Goal: Communication & Community: Connect with others

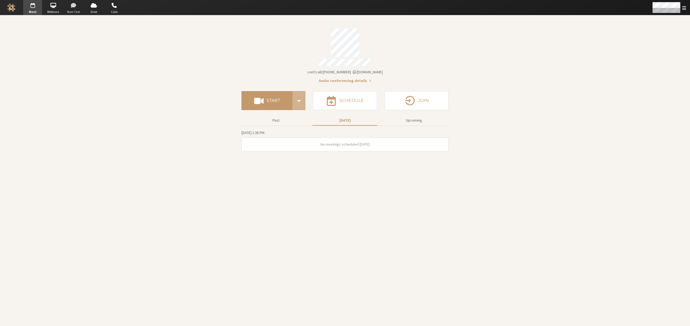
click at [70, 9] on span "button" at bounding box center [73, 5] width 19 height 9
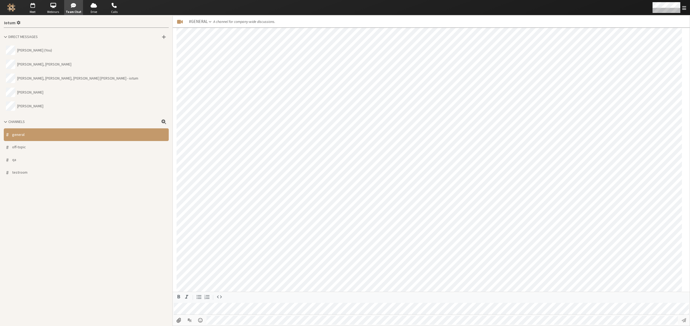
scroll to position [426, 0]
click at [164, 37] on span at bounding box center [164, 36] width 4 height 5
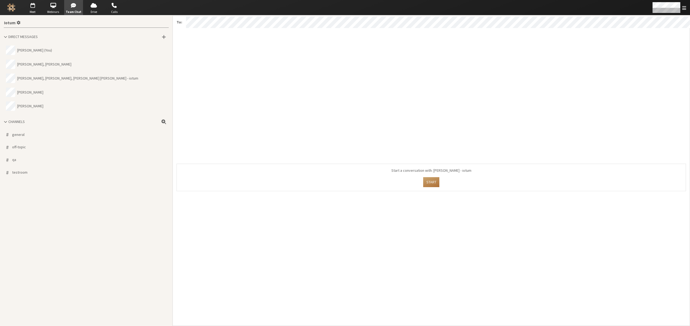
click at [427, 177] on button "Start" at bounding box center [431, 182] width 16 height 10
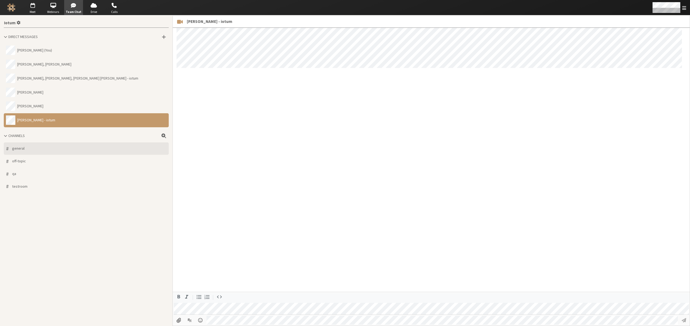
click at [21, 148] on span "general" at bounding box center [18, 149] width 12 height 6
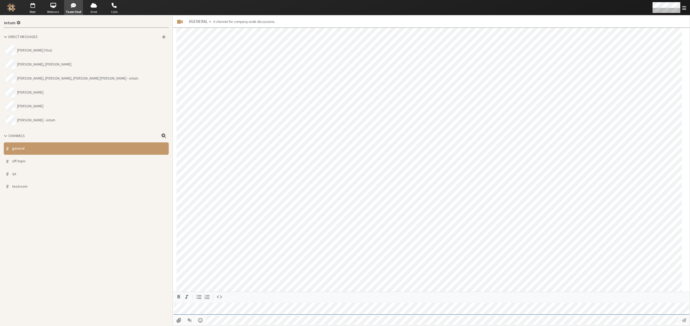
scroll to position [455, 0]
click at [38, 120] on button "[PERSON_NAME] - iotum" at bounding box center [86, 120] width 165 height 14
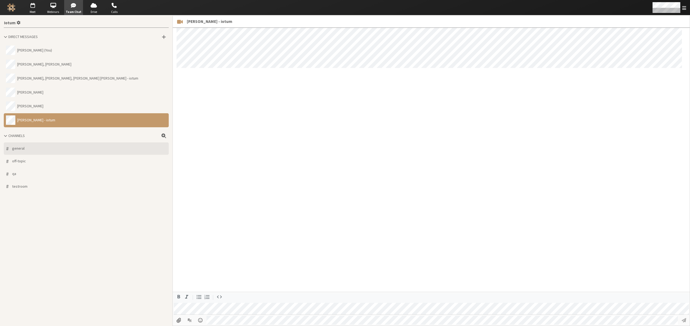
click at [32, 150] on button "# general" at bounding box center [86, 148] width 165 height 13
